Goal: Navigation & Orientation: Go to known website

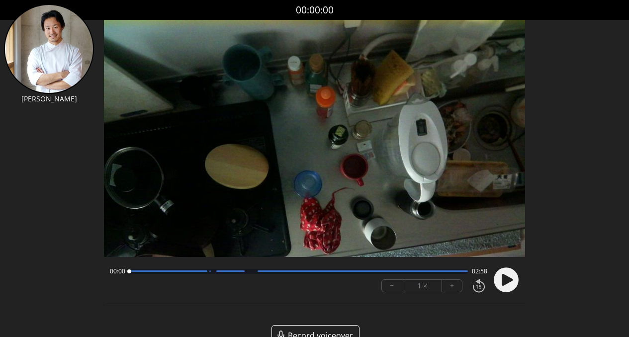
click at [509, 280] on icon at bounding box center [506, 280] width 11 height 12
click at [505, 283] on icon at bounding box center [506, 280] width 11 height 12
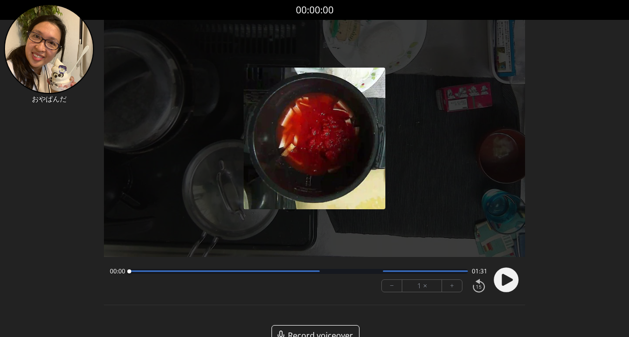
click at [511, 282] on circle at bounding box center [505, 279] width 25 height 25
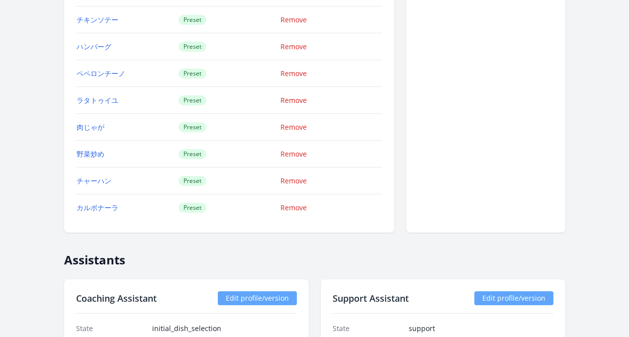
scroll to position [1159, 0]
